Goal: Information Seeking & Learning: Find specific page/section

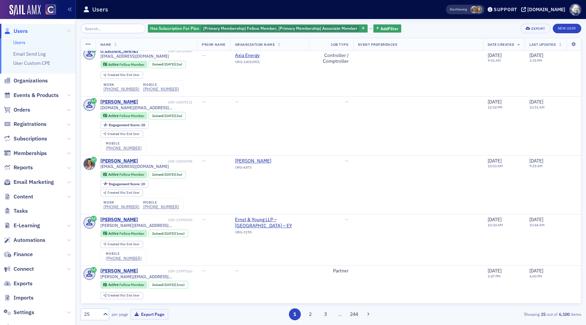
scroll to position [191, 0]
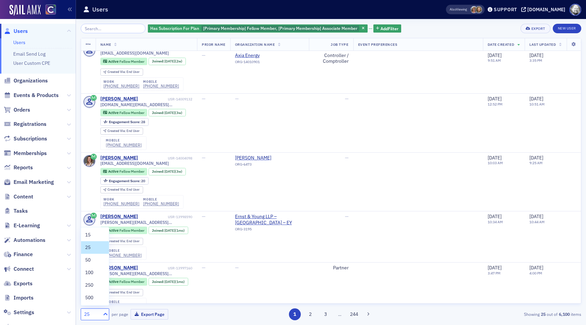
click at [101, 312] on div at bounding box center [104, 314] width 8 height 7
click at [97, 299] on div "500" at bounding box center [95, 297] width 20 height 7
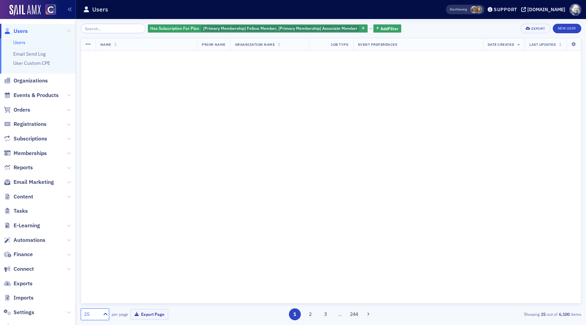
scroll to position [0, 0]
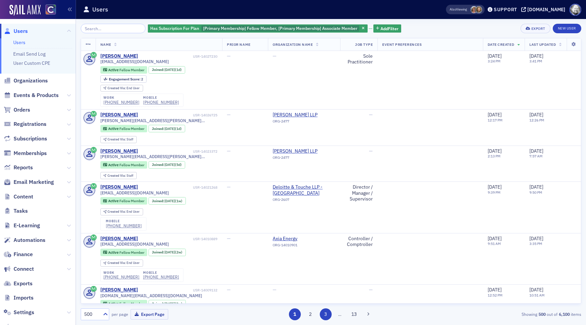
click at [324, 315] on button "3" at bounding box center [326, 315] width 12 height 12
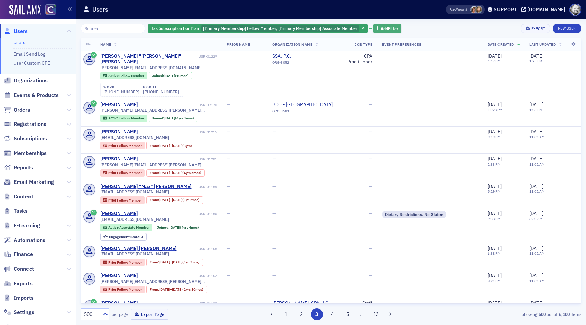
click at [381, 30] on span "Add Filter" at bounding box center [390, 28] width 18 height 6
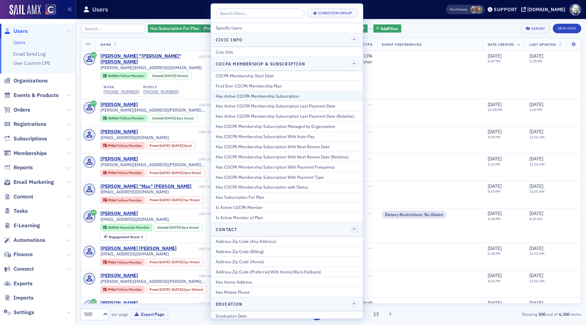
click at [321, 98] on div "Has Active COCPA Membership Subscription" at bounding box center [287, 96] width 143 height 6
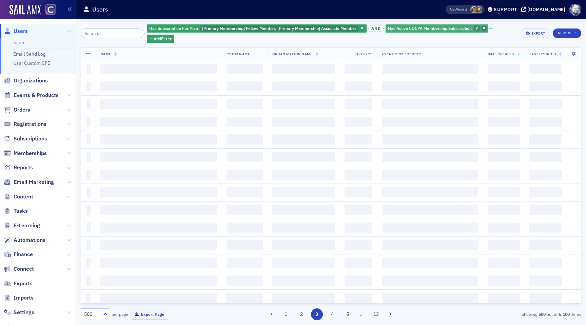
click at [481, 30] on span "button" at bounding box center [484, 28] width 6 height 6
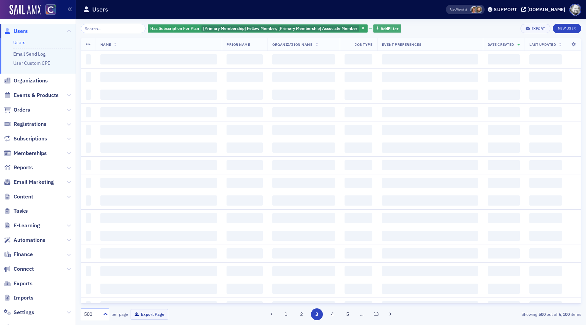
click at [387, 30] on span "Add Filter" at bounding box center [390, 28] width 18 height 6
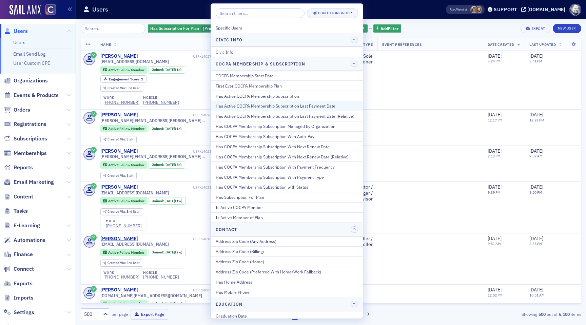
click at [331, 106] on div "Has Active COCPA Membership Subscription Last Payment Date" at bounding box center [287, 106] width 143 height 6
select select "8"
select select "2025"
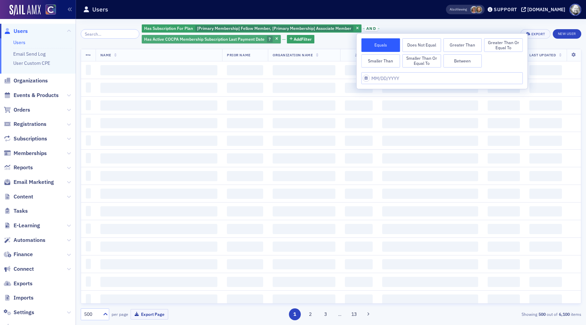
click at [281, 35] on div "Has Active COCPA Membership Subscription Last Payment Date ?" at bounding box center [211, 39] width 139 height 8
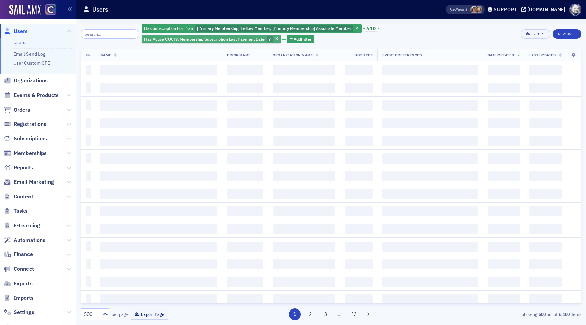
click at [281, 35] on div "Has Active COCPA Membership Subscription Last Payment Date ?" at bounding box center [211, 39] width 139 height 8
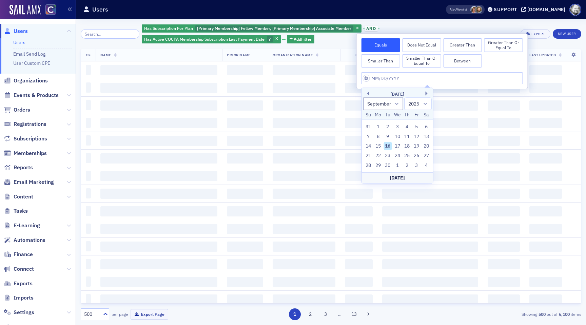
click at [278, 37] on icon "button" at bounding box center [277, 39] width 3 height 4
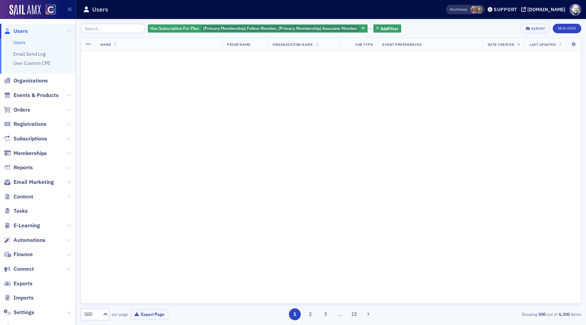
click at [509, 26] on div "Has Subscription For Plan [Primary Membership] Fellow Member, [Primary Membersh…" at bounding box center [331, 29] width 501 height 10
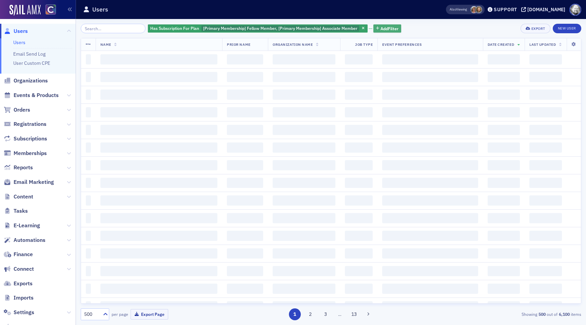
click at [381, 26] on span "Add Filter" at bounding box center [390, 28] width 18 height 6
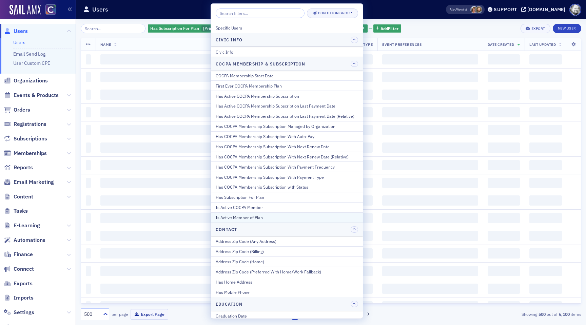
click at [313, 216] on div "Is Active Member of Plan" at bounding box center [287, 218] width 143 height 6
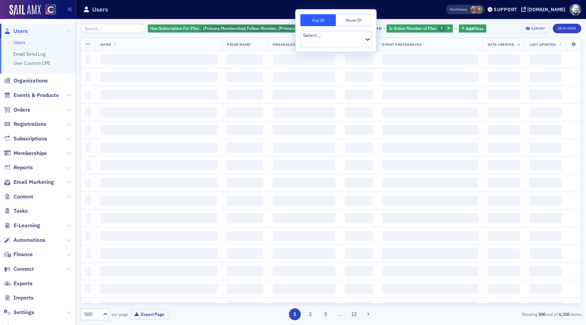
click at [354, 39] on div at bounding box center [333, 42] width 61 height 7
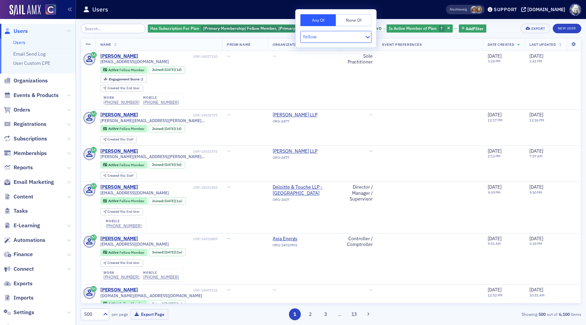
type input "fellow"
click at [489, 30] on div "Has Subscription For Plan [Primary Membership] Fellow Member, [Primary Membersh…" at bounding box center [331, 29] width 501 height 10
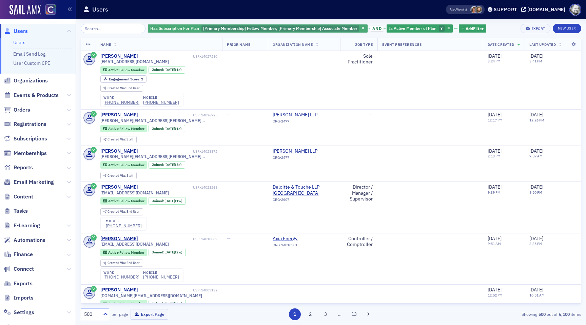
click at [236, 27] on span "[Primary Membership] Fellow Member, [Primary Membership] Associate Member" at bounding box center [280, 27] width 154 height 5
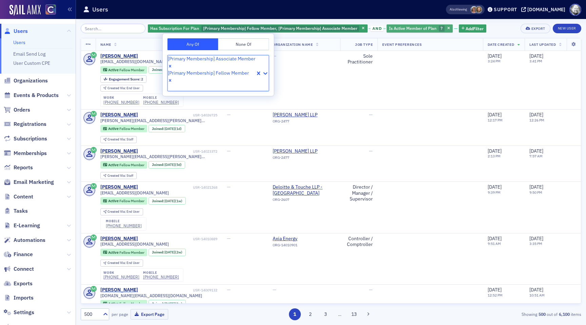
click at [441, 28] on span "?" at bounding box center [442, 27] width 2 height 5
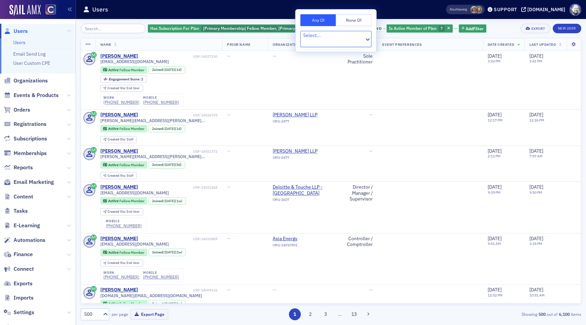
click at [338, 39] on div at bounding box center [333, 42] width 61 height 7
type input "fellow"
click at [448, 29] on icon "button" at bounding box center [449, 29] width 3 height 4
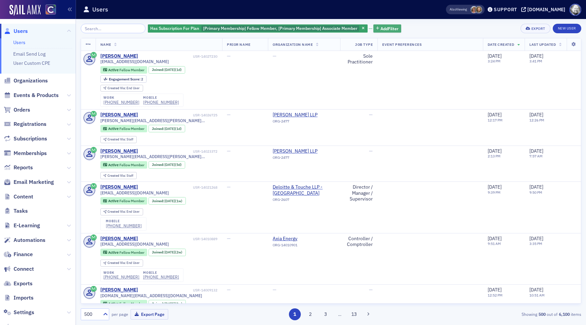
click at [388, 27] on span "Add Filter" at bounding box center [390, 28] width 18 height 6
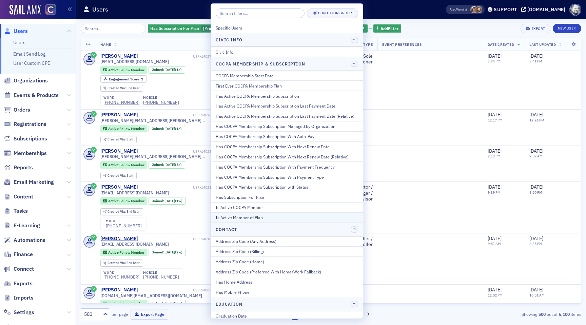
click at [268, 215] on div "Is Active Member of Plan" at bounding box center [287, 218] width 143 height 6
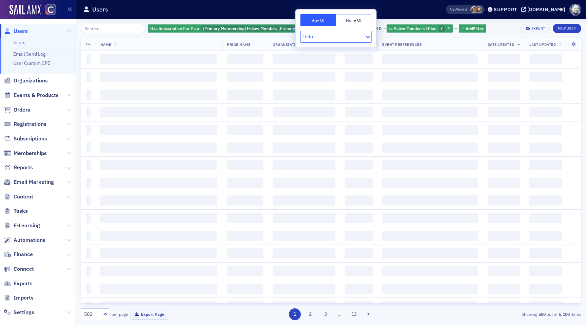
type input "fellow"
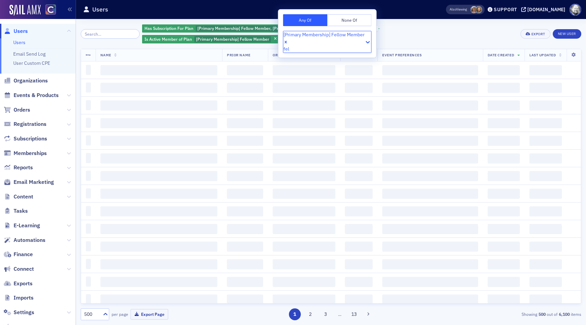
type input "fell"
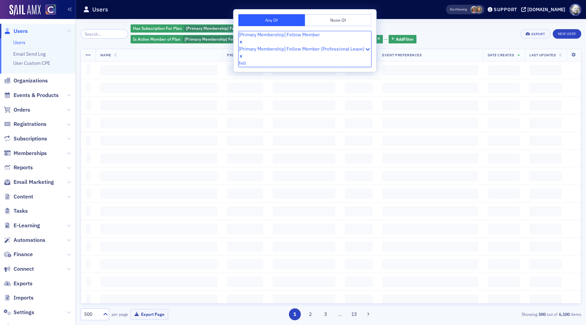
type input "fello"
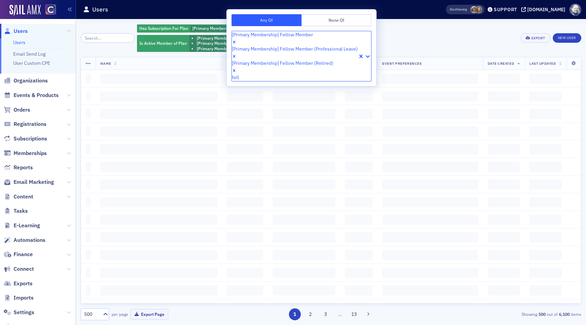
type input "fello"
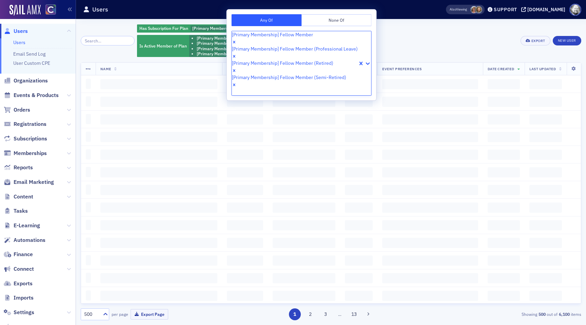
click at [441, 28] on div "Has Subscription For Plan [Primary Membership] Fellow Member, [Primary Membersh…" at bounding box center [326, 41] width 379 height 34
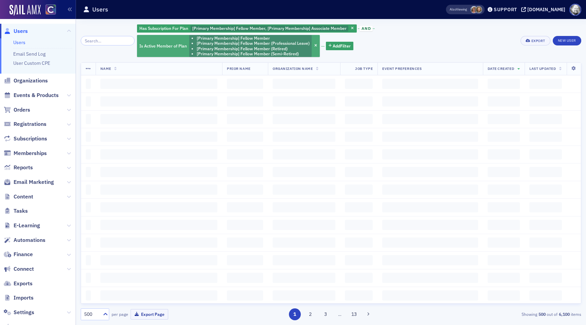
click at [290, 51] on li "[Primary Membership] Fellow Member (Semi-Retired)" at bounding box center [253, 53] width 113 height 5
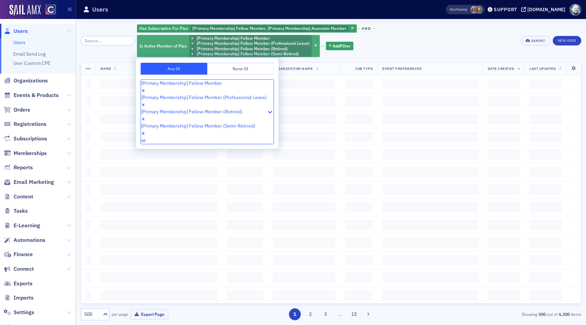
type input "ass"
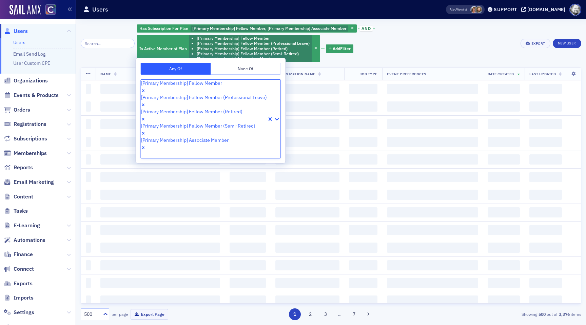
click at [146, 131] on icon "Remove [Primary Membership] Fellow Member (Semi-Retired)" at bounding box center [143, 133] width 5 height 5
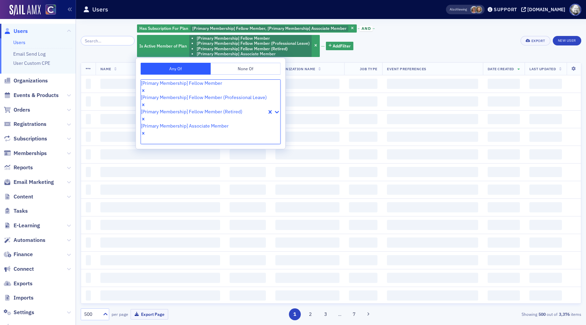
click at [146, 117] on icon "Remove [Primary Membership] Fellow Member (Retired)" at bounding box center [143, 119] width 5 height 5
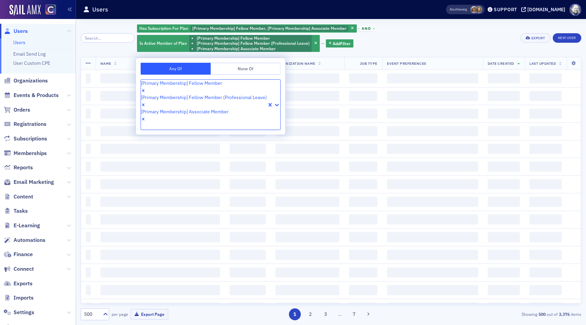
click at [145, 104] on icon "Remove [Primary Membership] Fellow Member (Professional Leave)" at bounding box center [143, 105] width 2 height 2
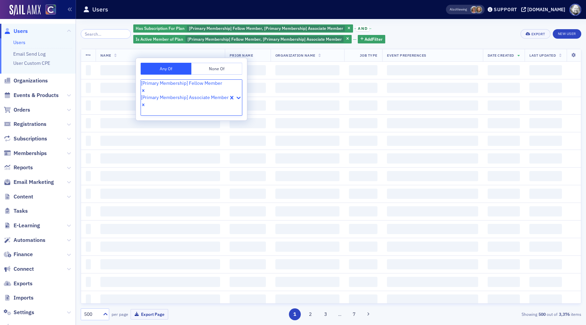
click at [419, 30] on div "Has Subscription For Plan [Primary Membership] Fellow Member, [Primary Membersh…" at bounding box center [324, 34] width 383 height 20
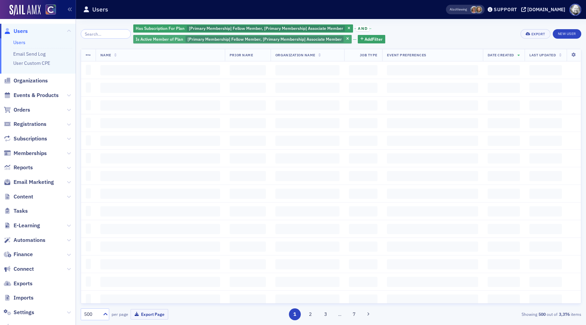
click at [346, 26] on span "button" at bounding box center [349, 28] width 6 height 6
click at [341, 36] on span "[Primary Membership] Fellow Member, [Primary Membership] Associate Member" at bounding box center [265, 38] width 154 height 5
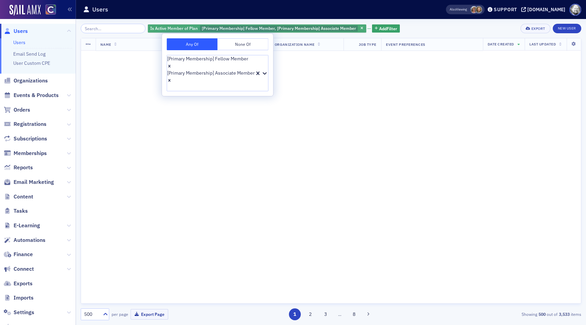
click at [341, 29] on span "[Primary Membership] Fellow Member, [Primary Membership] Associate Member" at bounding box center [279, 27] width 154 height 5
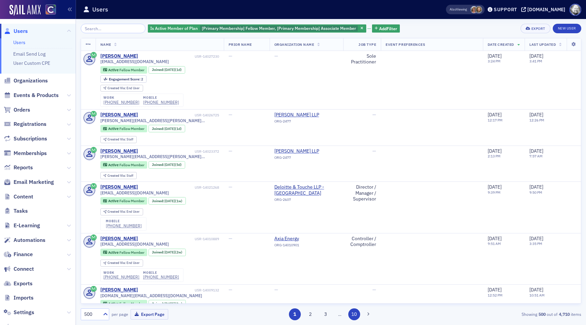
click at [354, 314] on button "10" at bounding box center [355, 315] width 12 height 12
